Goal: Task Accomplishment & Management: Use online tool/utility

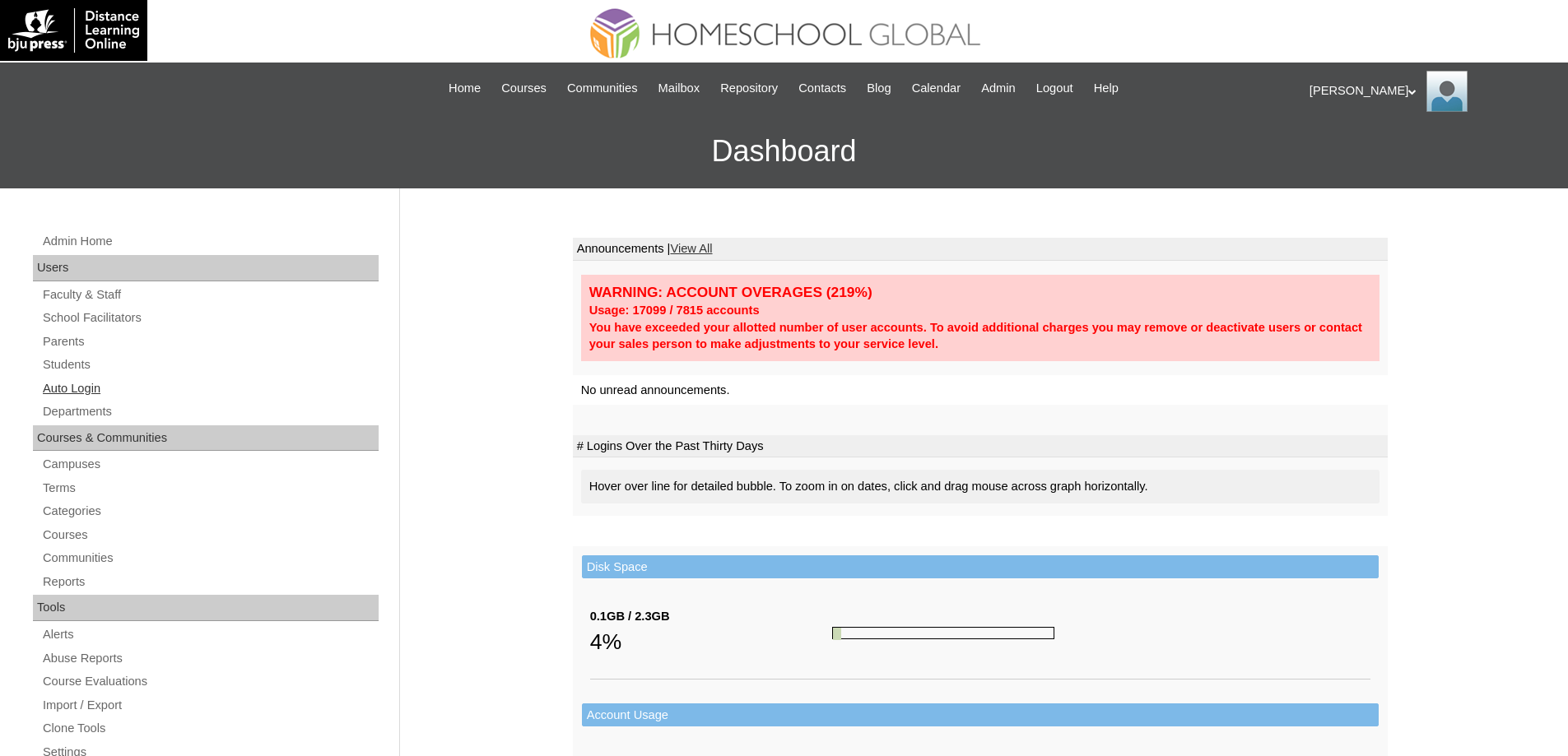
click at [113, 390] on link "Auto Login" at bounding box center [210, 389] width 338 height 21
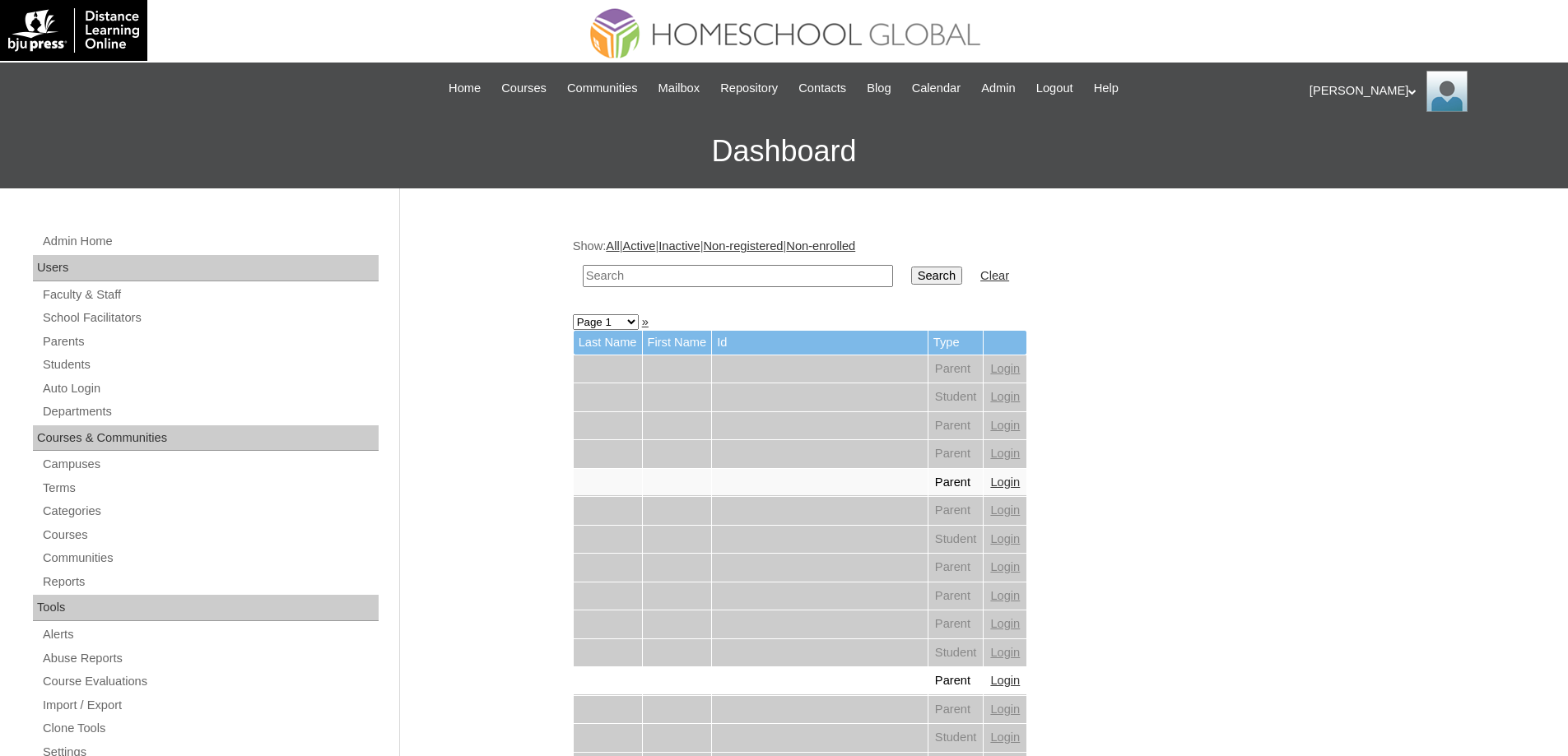
drag, startPoint x: 726, startPoint y: 273, endPoint x: 932, endPoint y: 274, distance: 206.0
click at [728, 273] on input "text" at bounding box center [738, 276] width 310 height 22
paste input "[PERSON_NAME]"
type input "[PERSON_NAME]"
click at [957, 279] on input "Search" at bounding box center [937, 276] width 51 height 18
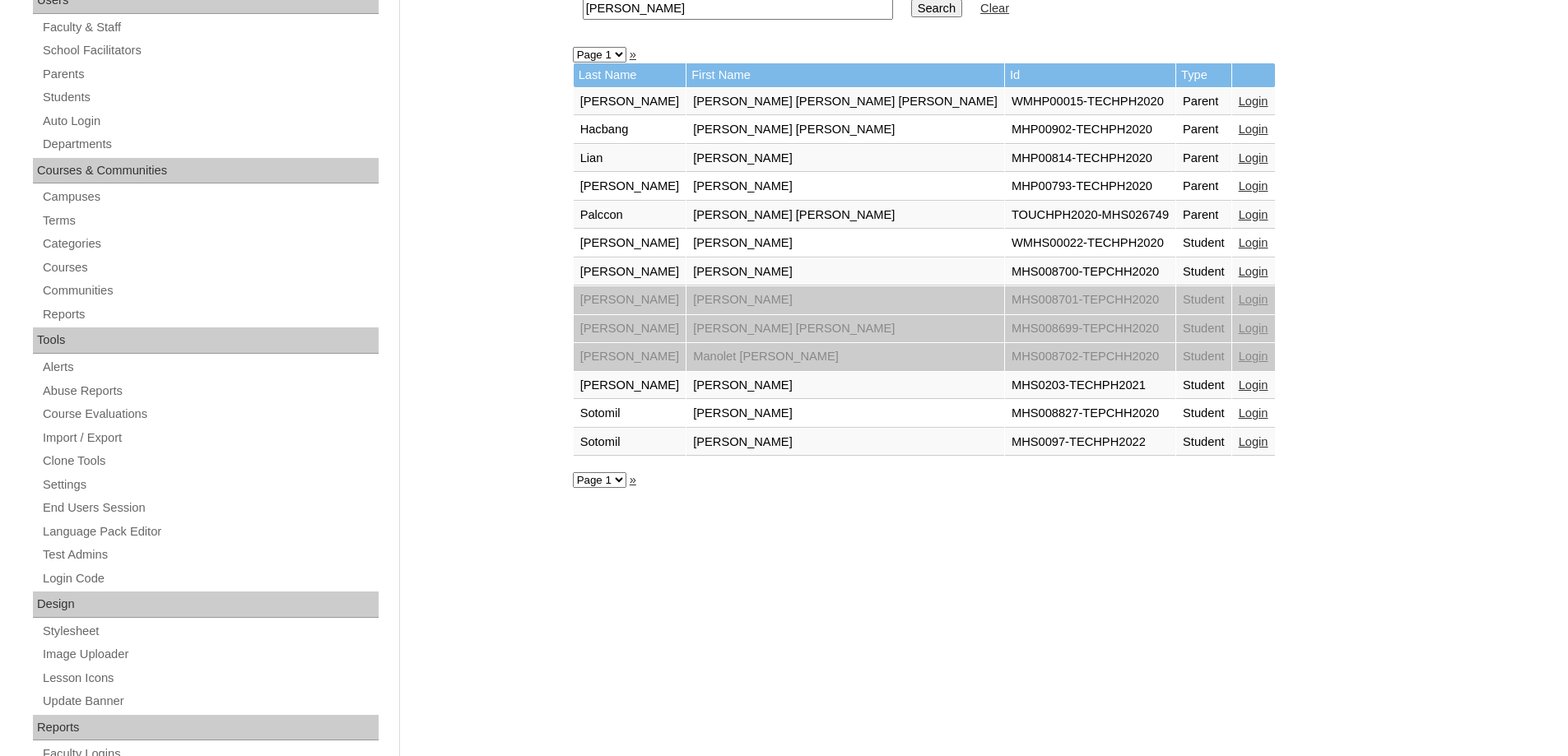
scroll to position [164, 0]
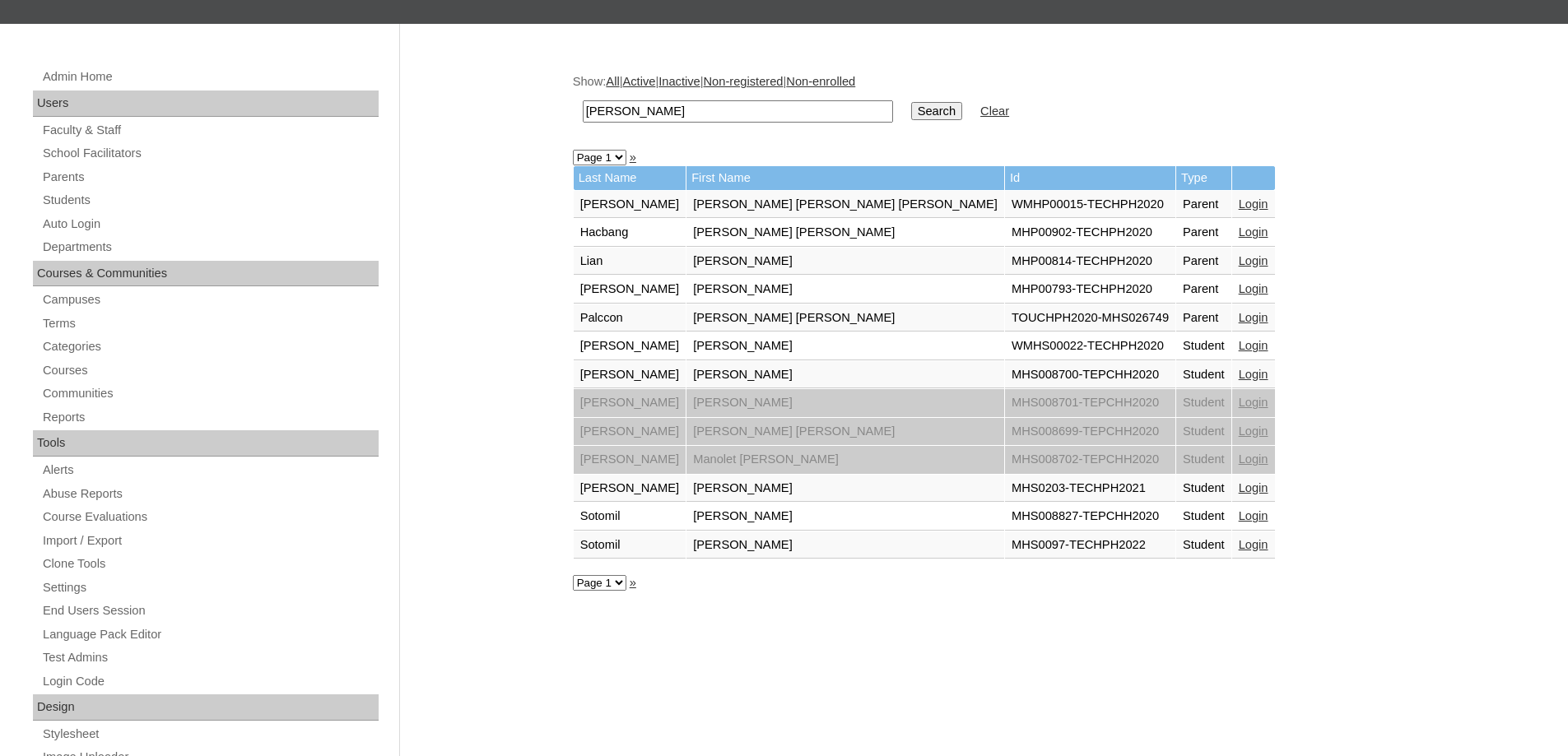
click at [1176, 337] on td "Student" at bounding box center [1204, 346] width 55 height 28
click at [1239, 341] on link "Login" at bounding box center [1254, 345] width 29 height 13
